Goal: Go to known website: Access a specific website the user already knows

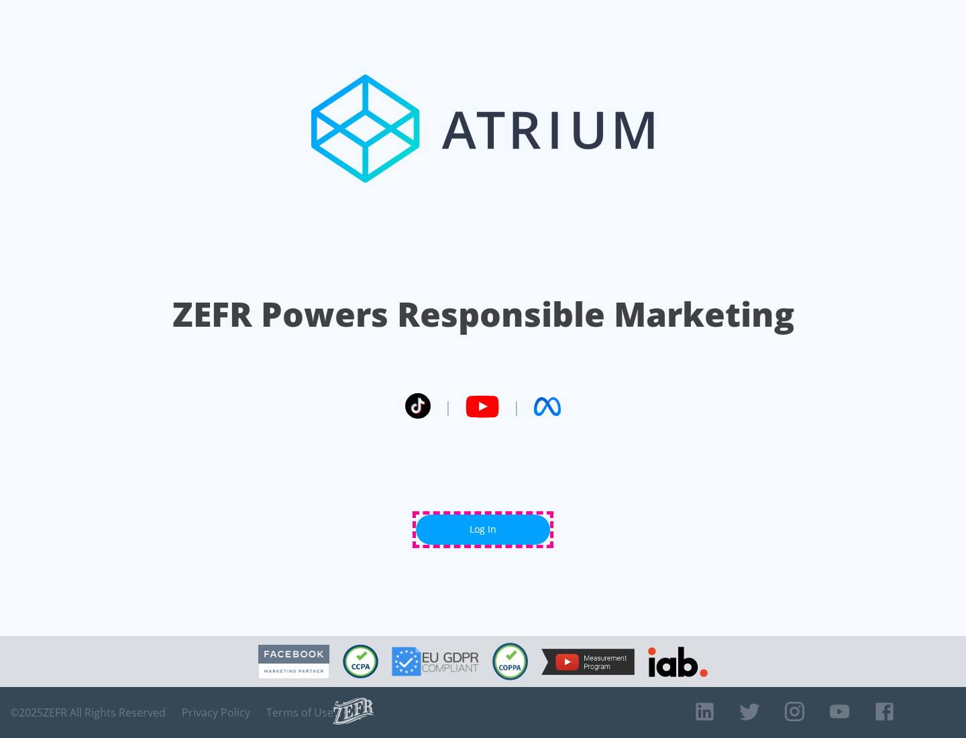
click at [483, 529] on link "Log In" at bounding box center [483, 530] width 134 height 30
